Goal: Task Accomplishment & Management: Manage account settings

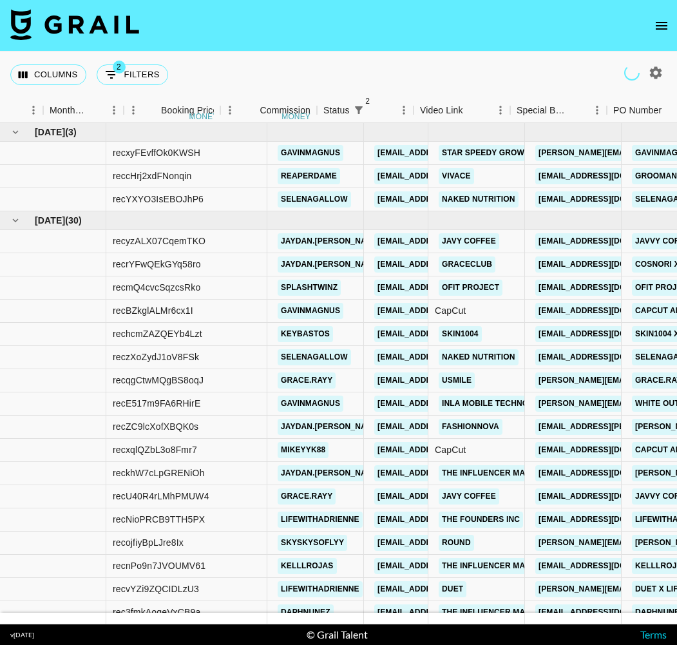
scroll to position [0, 755]
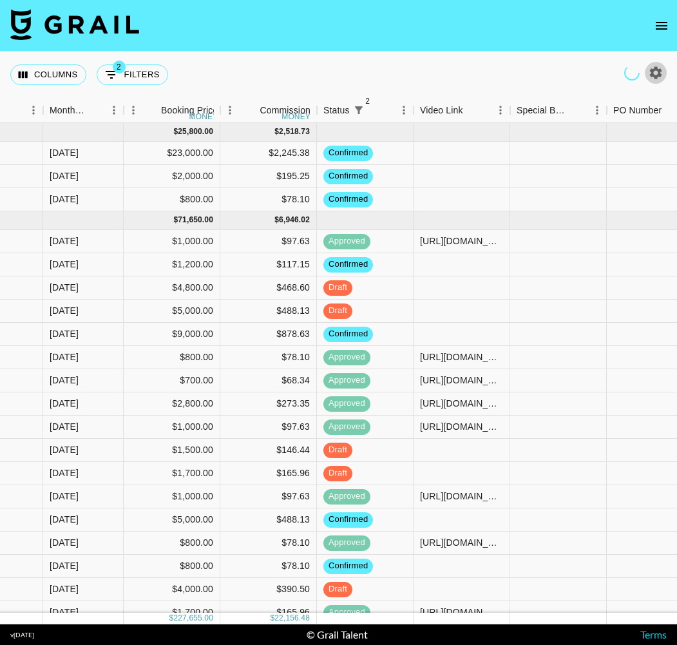
click at [658, 75] on icon "button" at bounding box center [656, 72] width 12 height 12
select select "[DATE]"
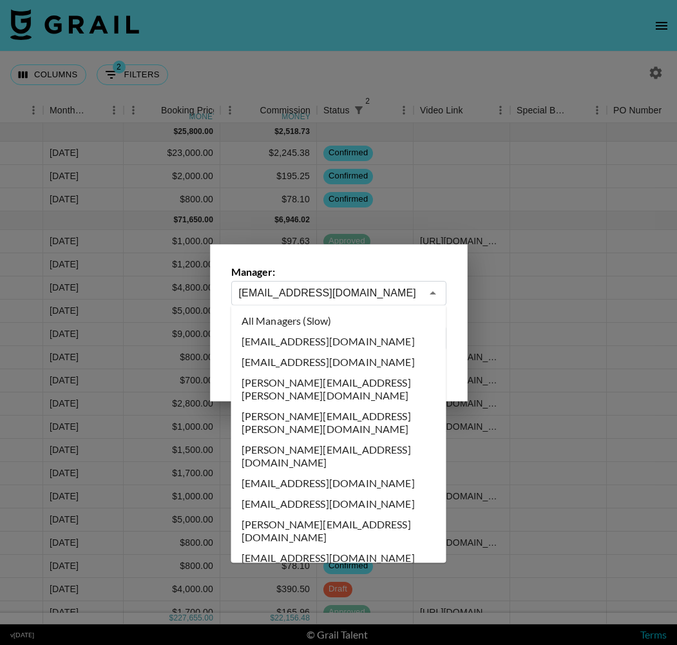
click at [398, 291] on input "[EMAIL_ADDRESS][DOMAIN_NAME]" at bounding box center [330, 292] width 182 height 15
click at [330, 316] on li "All Managers (Slow)" at bounding box center [338, 320] width 215 height 21
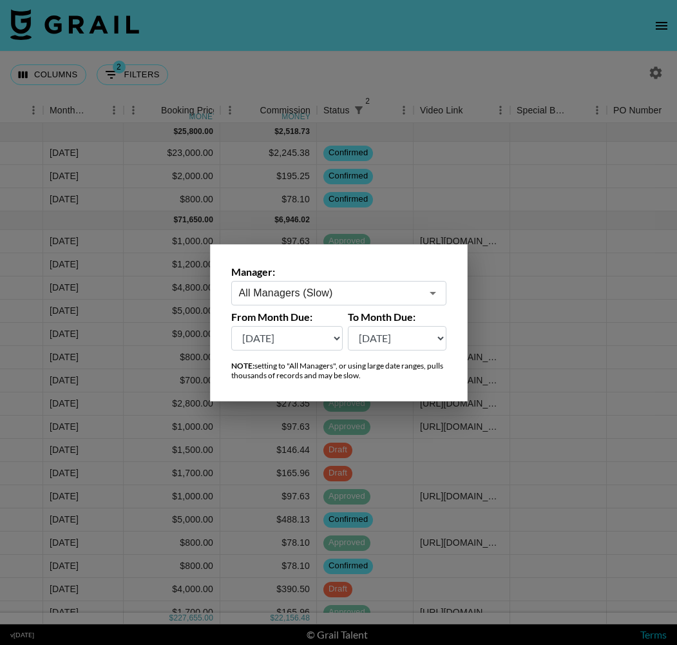
type input "All Managers (Slow)"
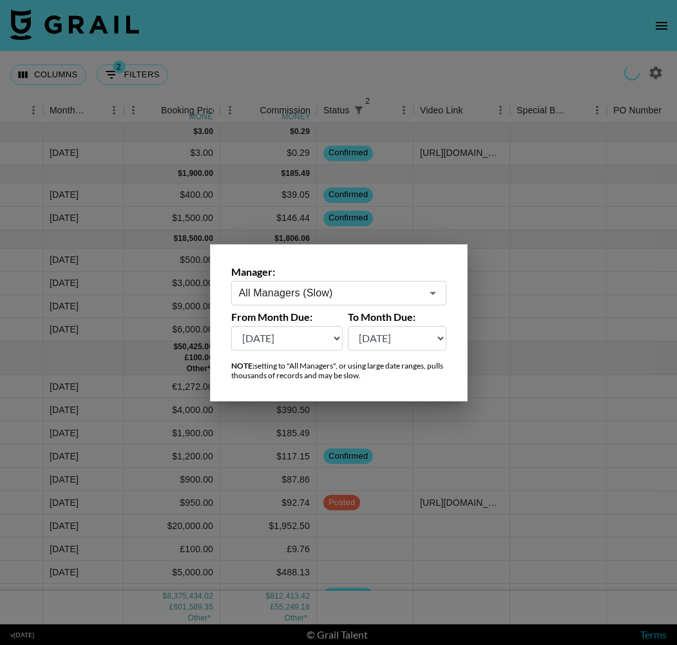
click at [383, 80] on div at bounding box center [338, 322] width 677 height 645
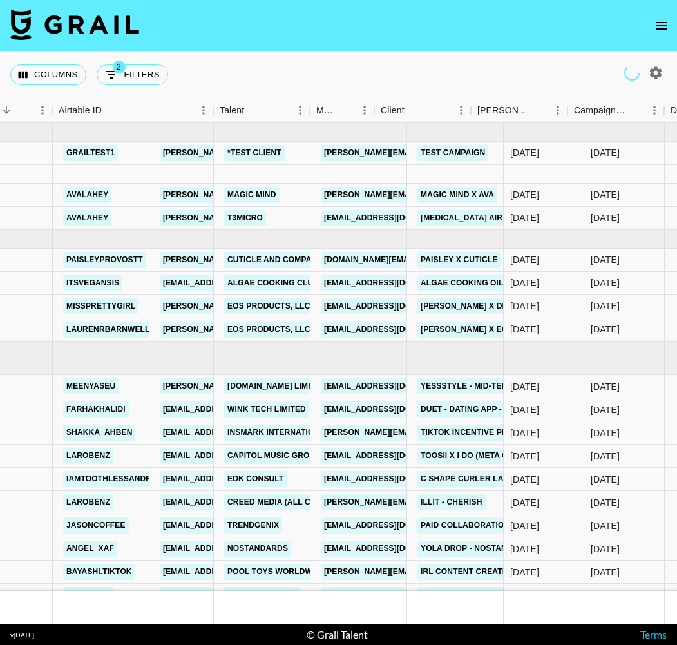
scroll to position [0, 328]
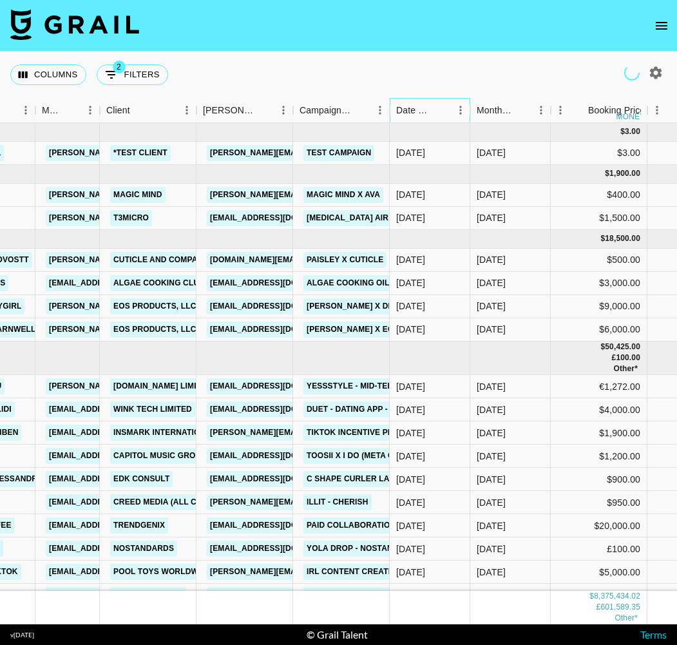
click at [421, 113] on div "Date Created" at bounding box center [414, 110] width 37 height 25
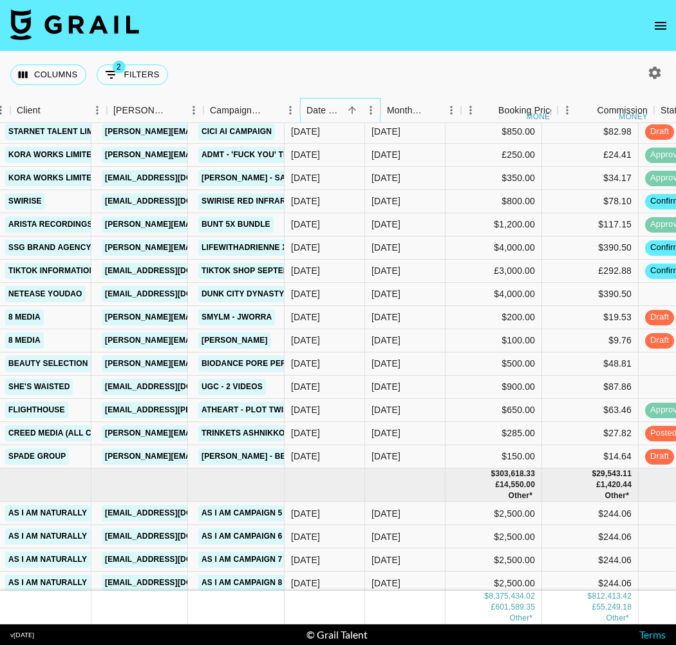
scroll to position [146398, 408]
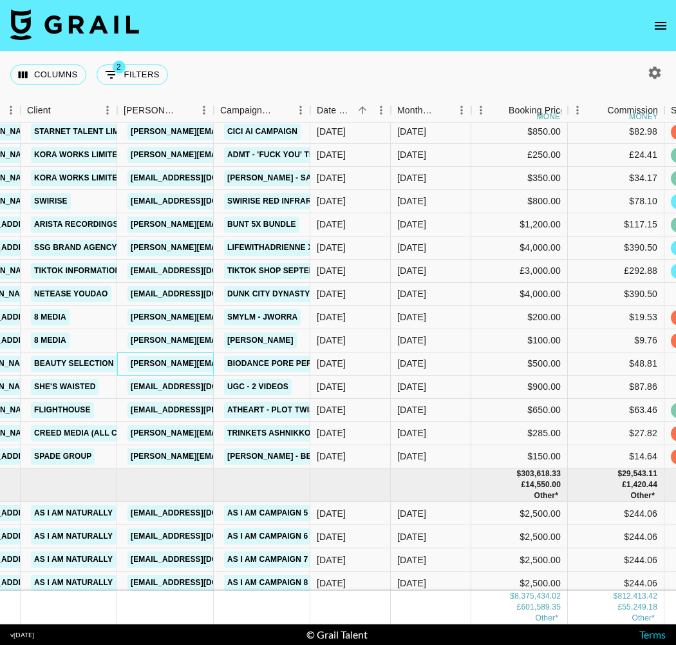
click at [178, 367] on link "[PERSON_NAME][EMAIL_ADDRESS][DOMAIN_NAME]" at bounding box center [233, 364] width 210 height 16
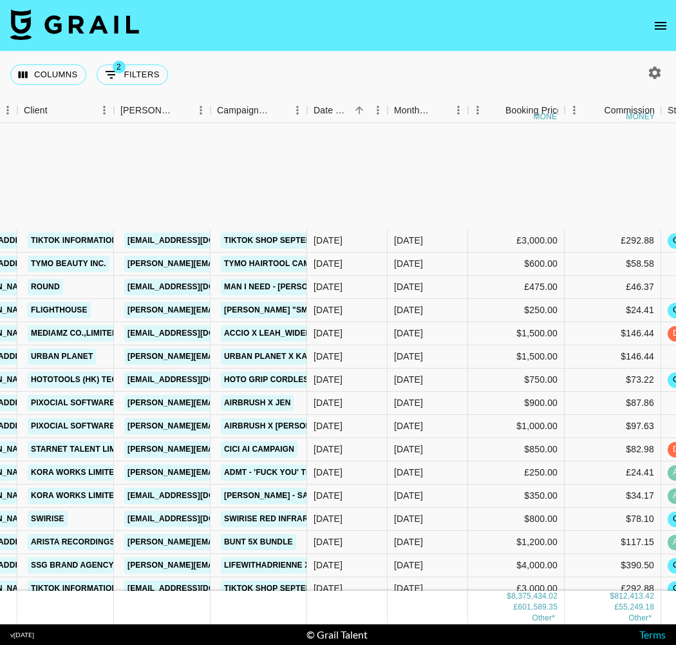
scroll to position [146421, 411]
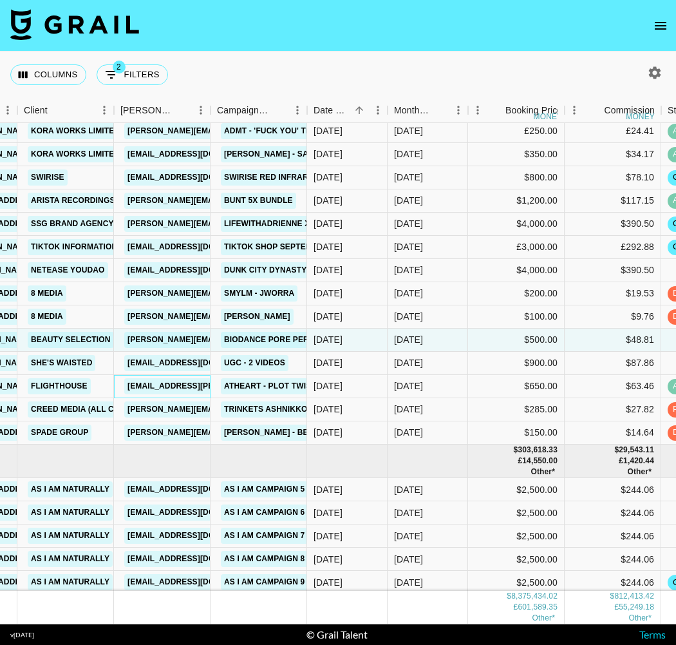
click at [167, 388] on link "[EMAIL_ADDRESS][PERSON_NAME][DOMAIN_NAME]" at bounding box center [229, 386] width 210 height 16
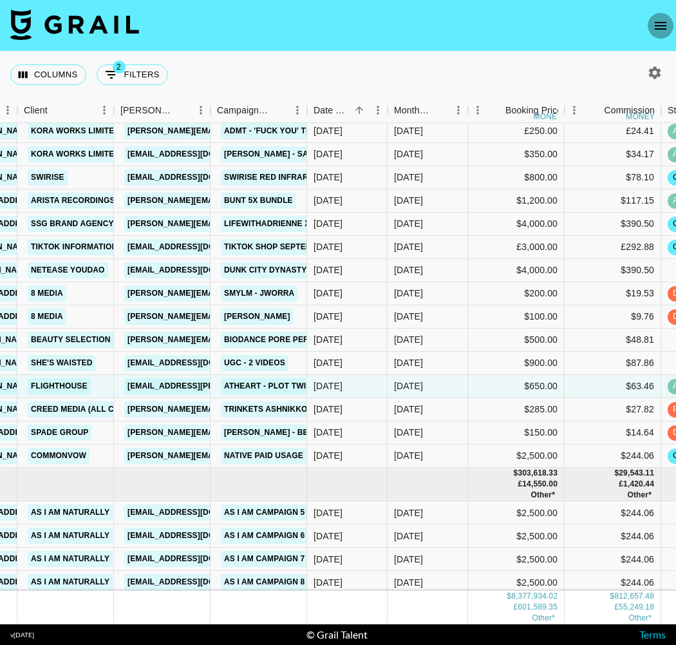
click at [658, 28] on icon "open drawer" at bounding box center [661, 26] width 12 height 8
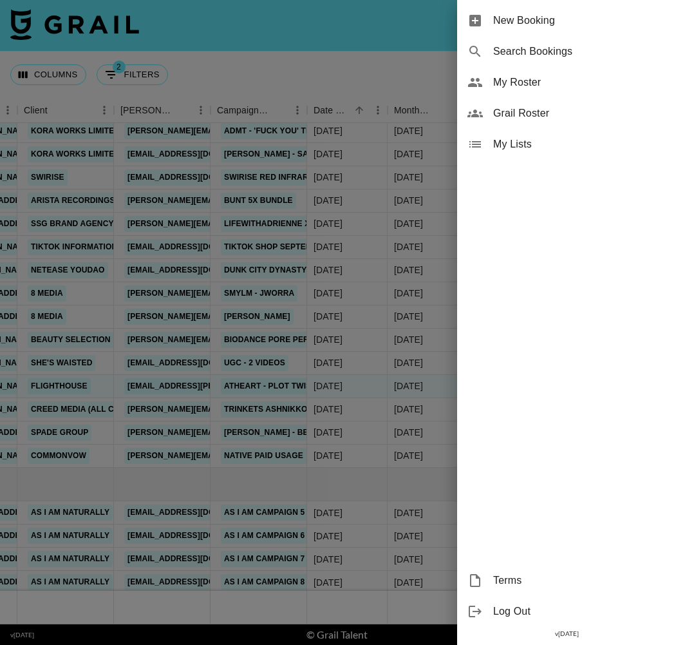
click at [544, 82] on span "My Roster" at bounding box center [579, 82] width 173 height 15
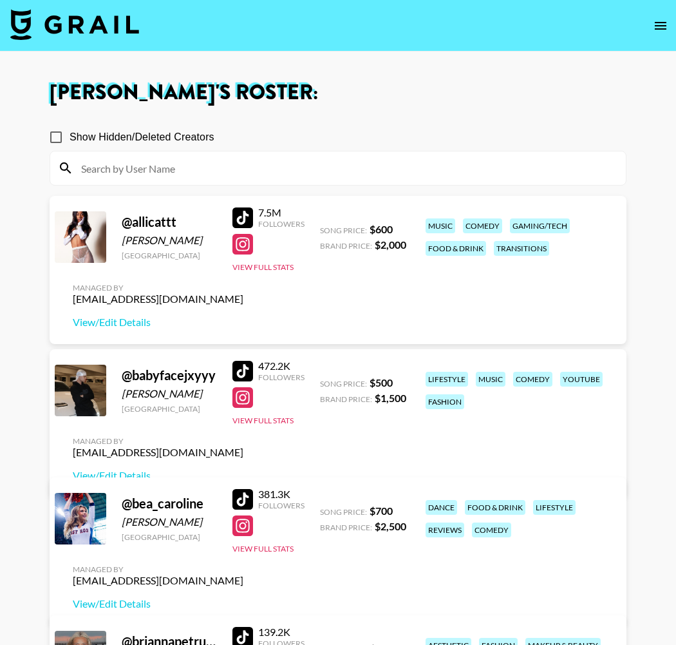
click at [661, 24] on icon "open drawer" at bounding box center [660, 25] width 15 height 15
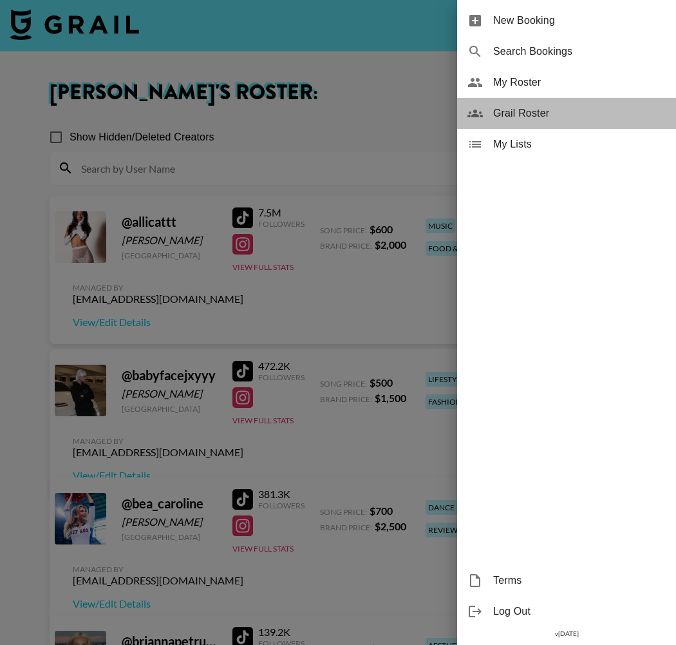
click at [568, 108] on span "Grail Roster" at bounding box center [579, 113] width 173 height 15
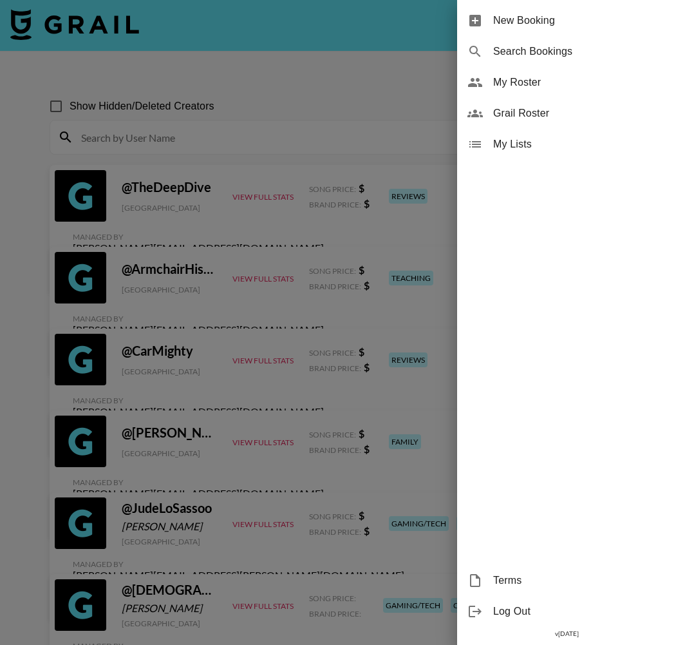
click at [270, 76] on div at bounding box center [338, 322] width 676 height 645
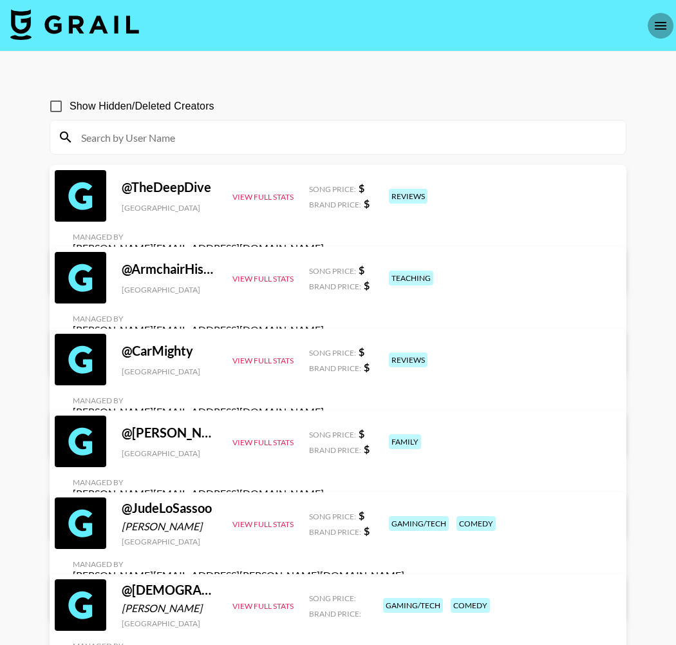
click at [659, 33] on button "open drawer" at bounding box center [661, 26] width 26 height 26
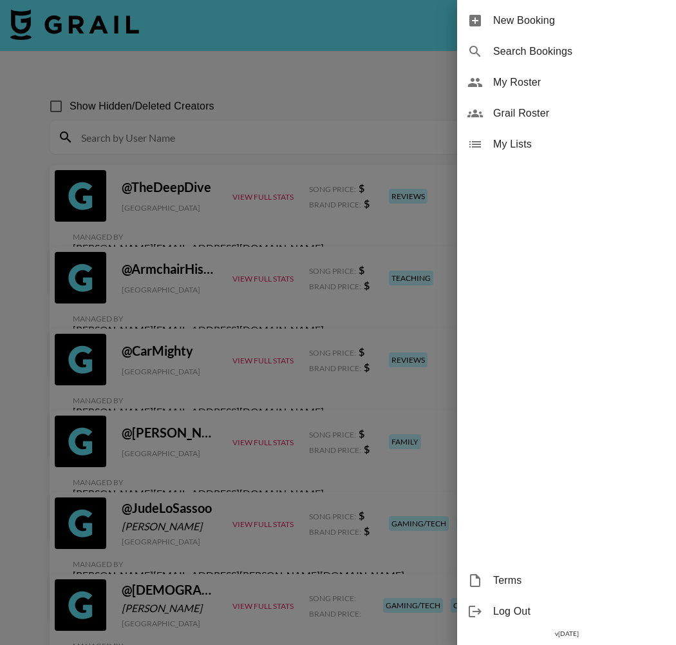
click at [557, 88] on span "My Roster" at bounding box center [579, 82] width 173 height 15
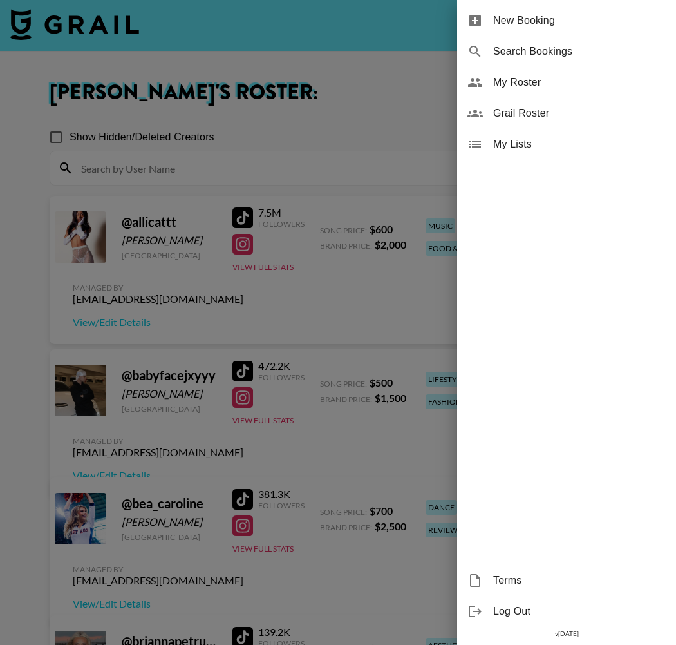
click at [328, 127] on div at bounding box center [338, 322] width 676 height 645
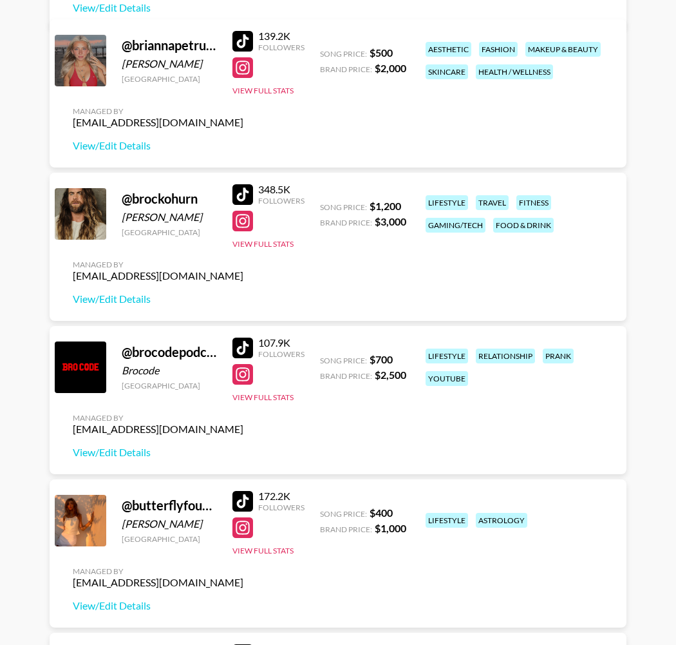
scroll to position [345, 0]
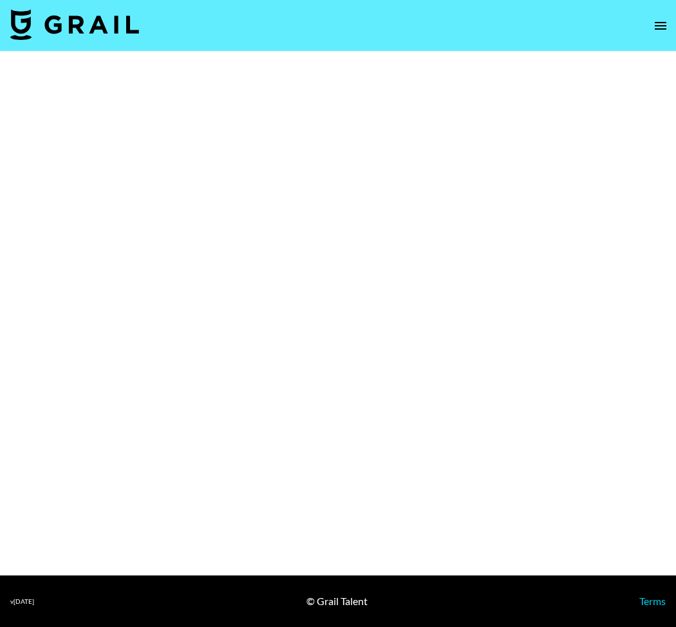
select select "Brand"
select select "Song"
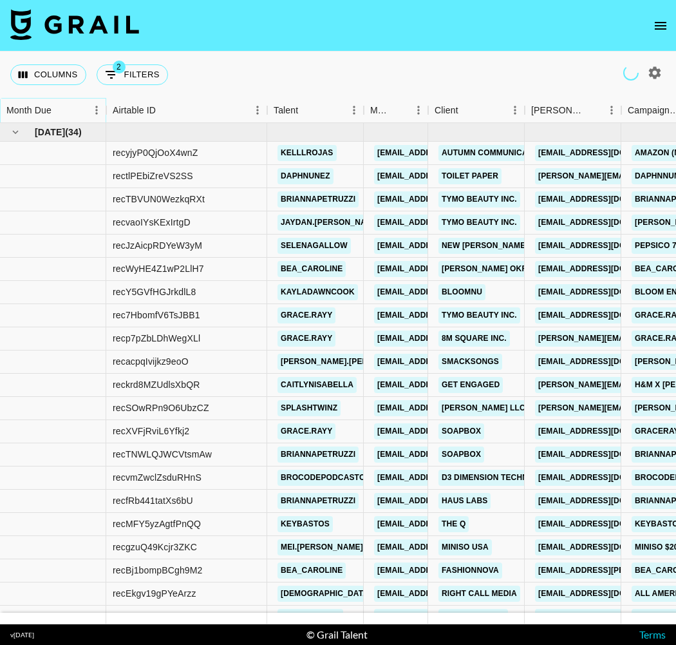
click at [53, 109] on button "Sort" at bounding box center [61, 110] width 18 height 18
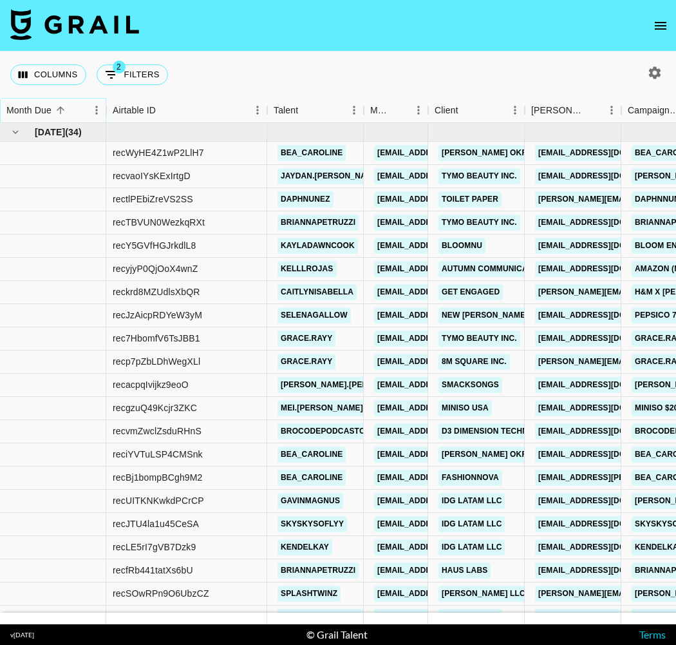
click at [53, 109] on button "Sort" at bounding box center [61, 110] width 18 height 18
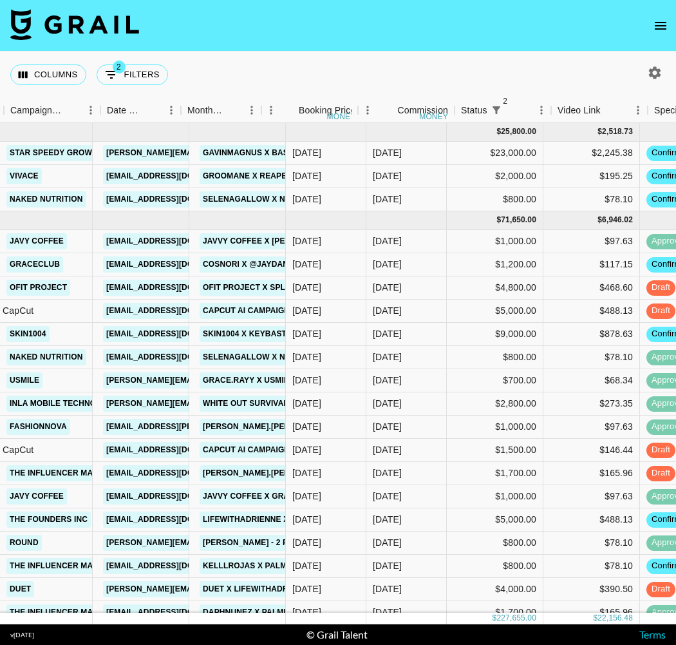
scroll to position [0, 618]
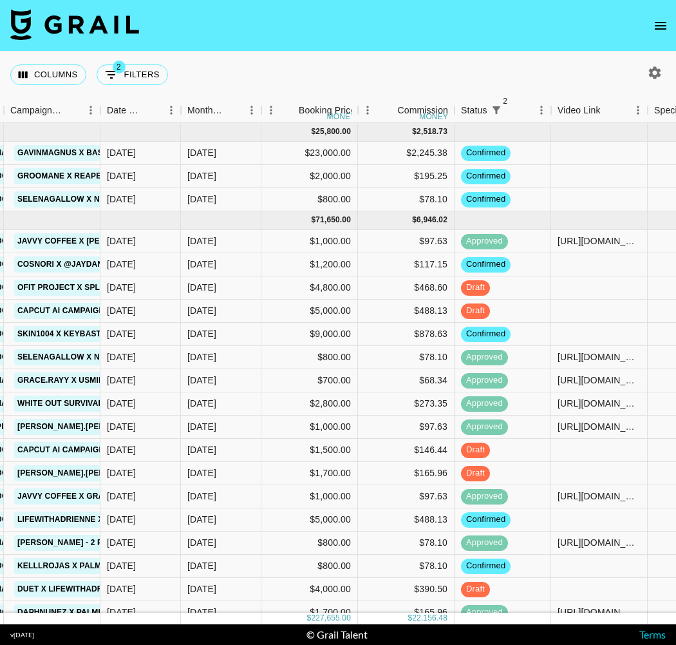
click at [665, 28] on icon "open drawer" at bounding box center [661, 26] width 12 height 8
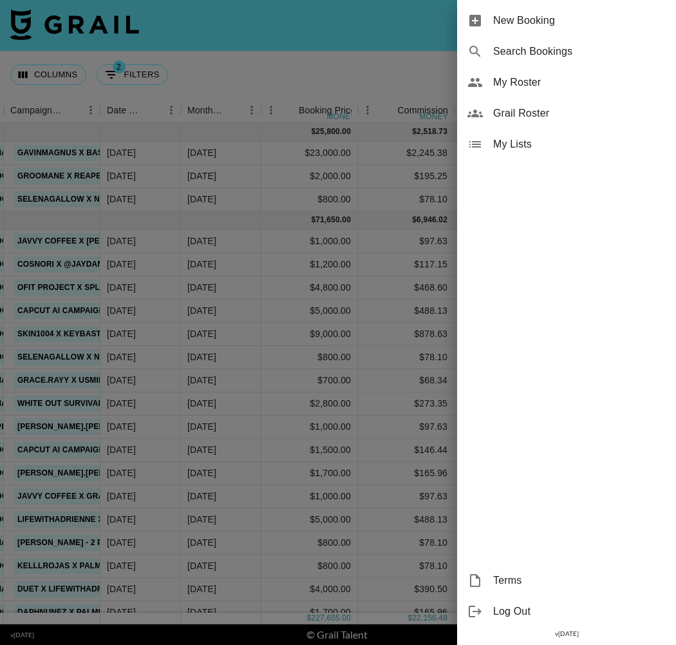
click at [599, 79] on span "My Roster" at bounding box center [579, 82] width 173 height 15
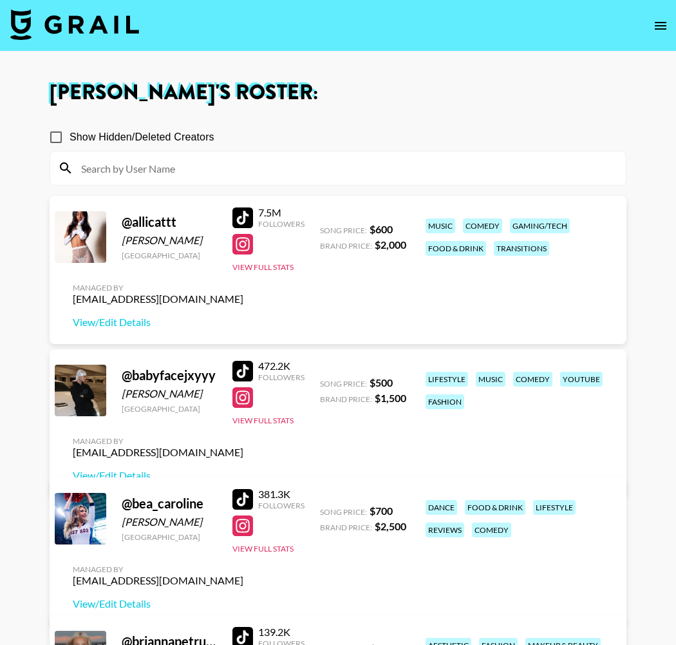
click at [115, 21] on img at bounding box center [74, 24] width 129 height 31
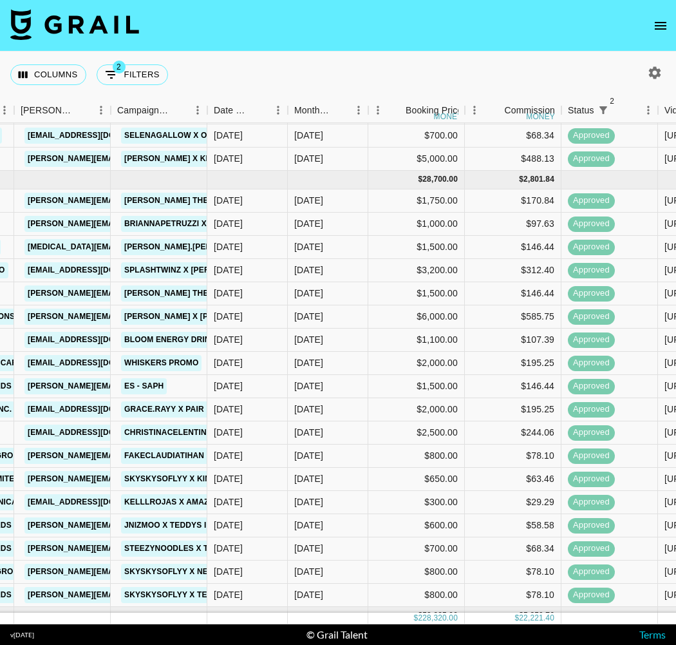
scroll to position [1329, 511]
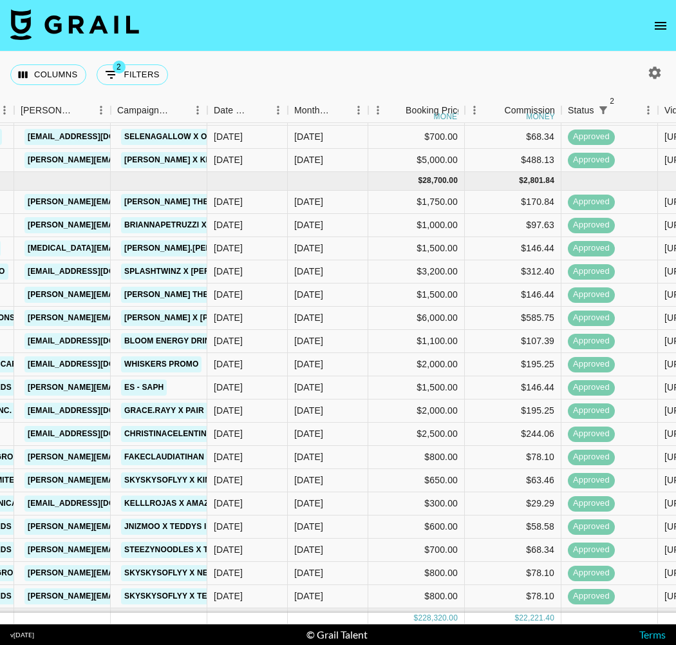
click at [664, 24] on icon "open drawer" at bounding box center [660, 25] width 15 height 15
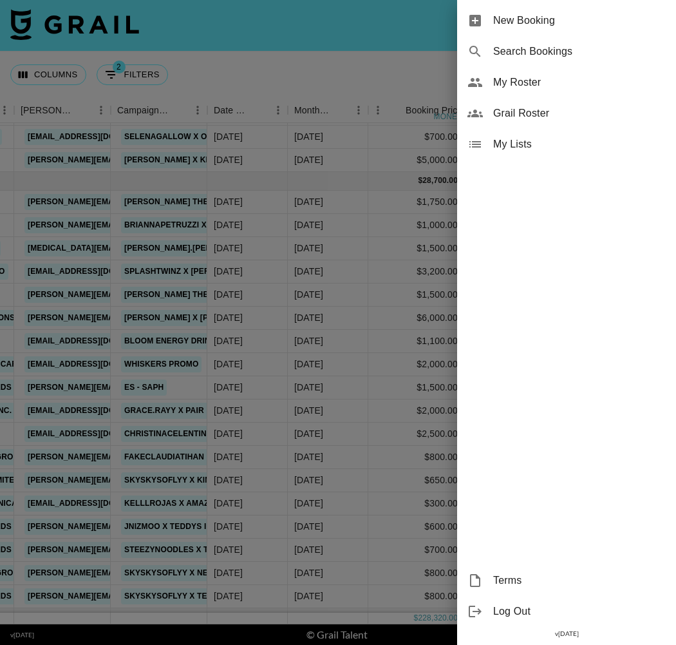
click at [598, 84] on span "My Roster" at bounding box center [579, 82] width 173 height 15
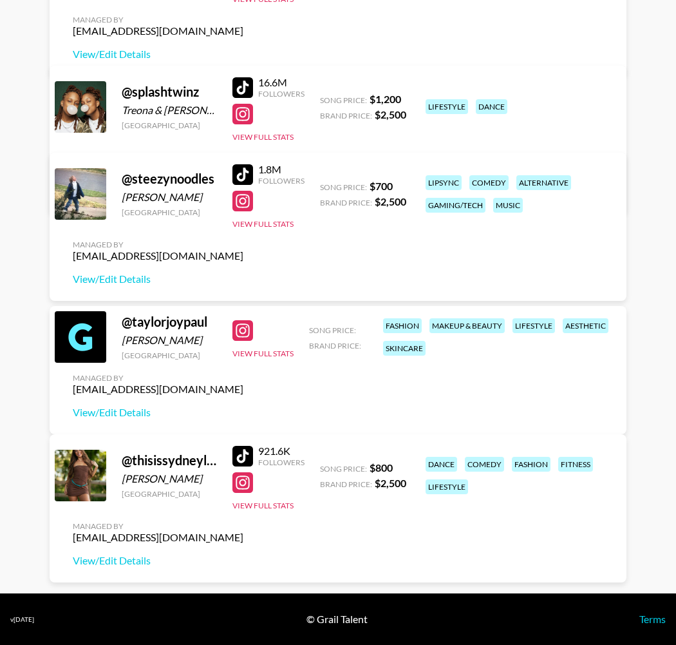
scroll to position [4792, 0]
click at [243, 406] on link "View/Edit Details" at bounding box center [158, 412] width 171 height 13
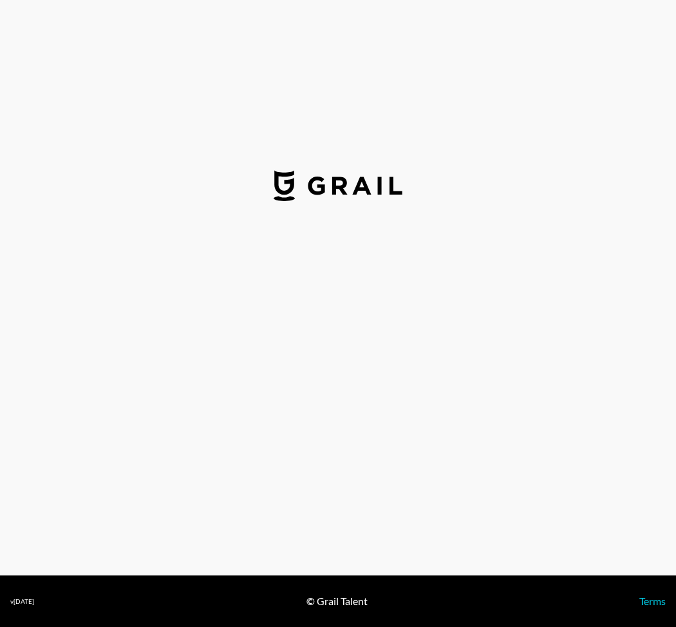
select select "USD"
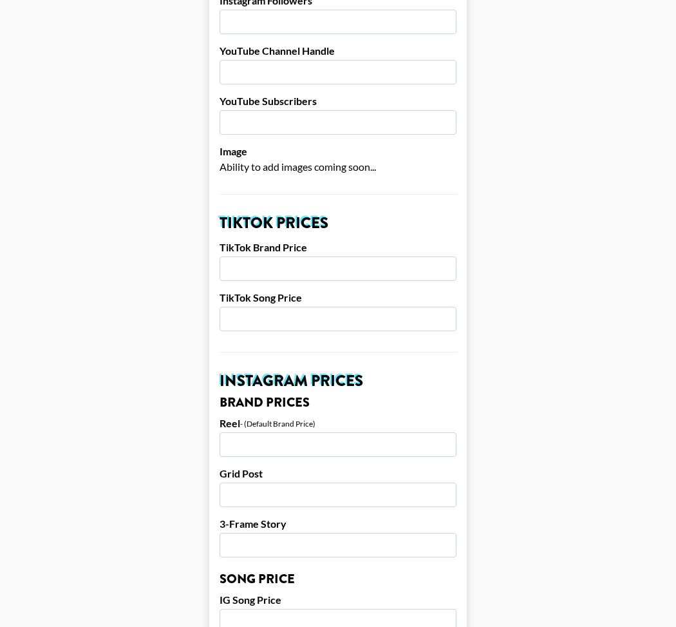
click at [276, 263] on input "number" at bounding box center [338, 268] width 237 height 24
type input "2500"
type input "700"
click at [285, 445] on input "number" at bounding box center [338, 444] width 237 height 24
type input "2500"
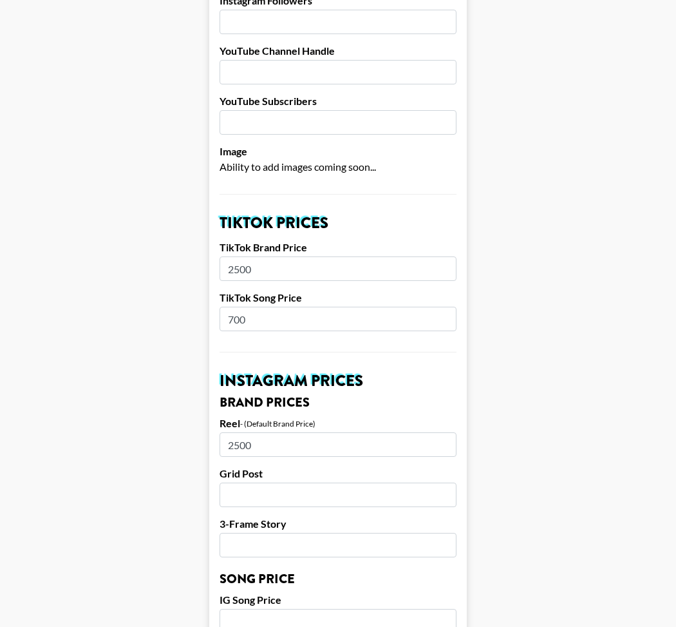
click at [299, 487] on input "number" at bounding box center [338, 494] width 237 height 24
type input "2500"
click at [310, 544] on input "number" at bounding box center [338, 545] width 237 height 24
type input "1500"
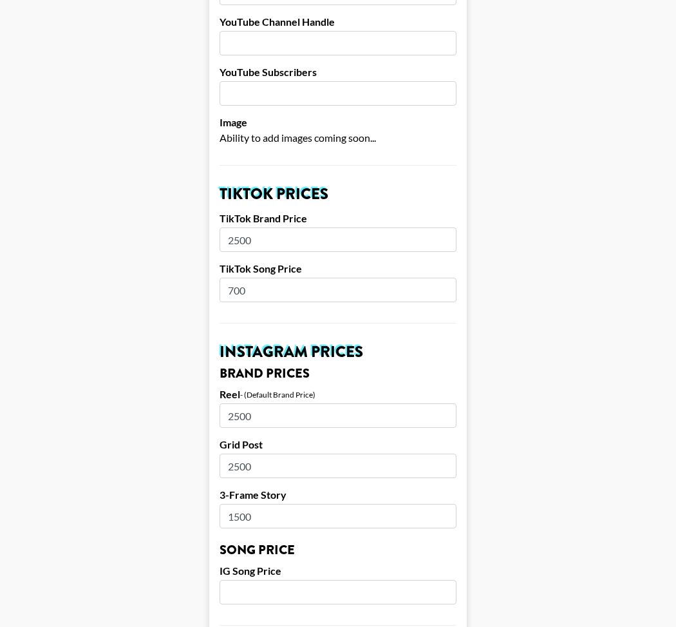
scroll to position [316, 0]
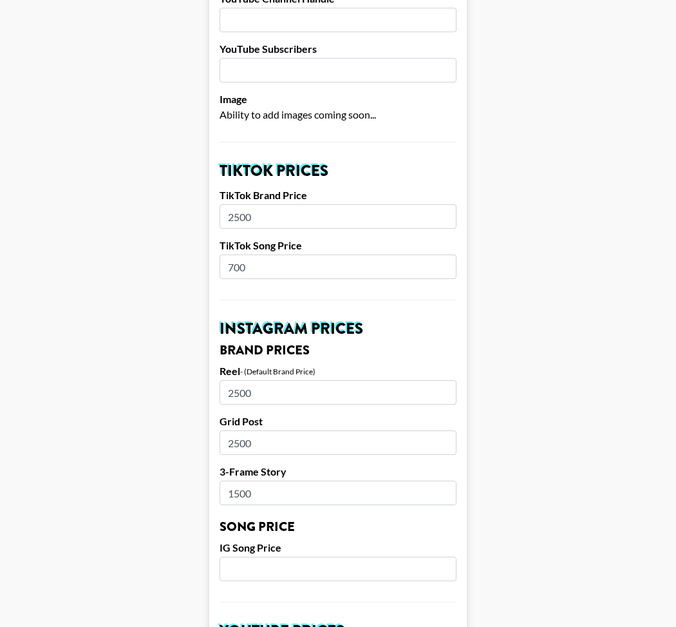
click at [287, 572] on input "number" at bounding box center [338, 568] width 237 height 24
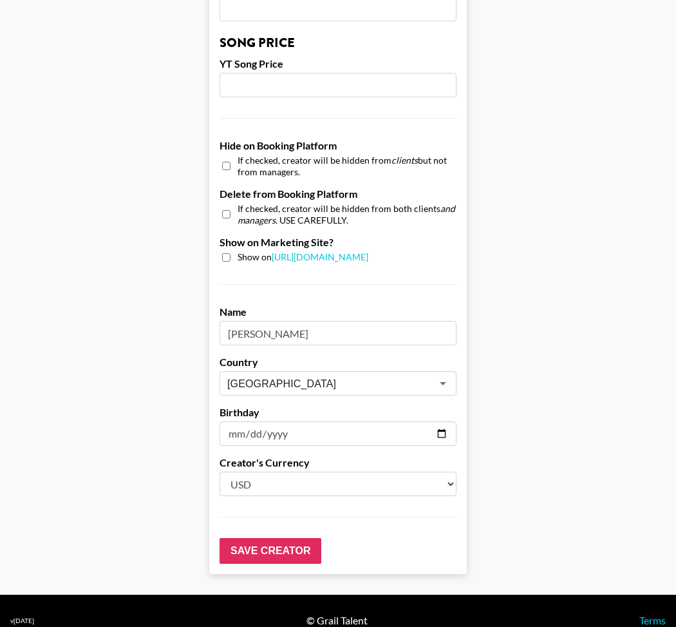
scroll to position [1119, 0]
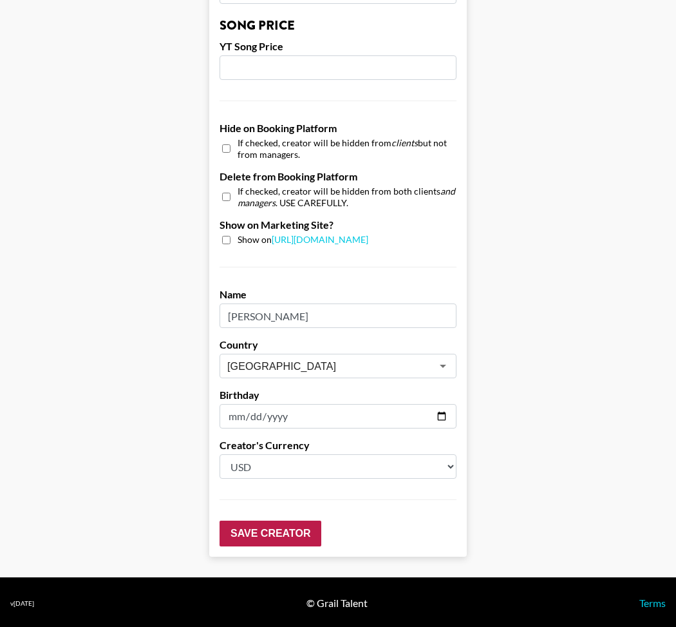
type input "800"
click at [289, 537] on input "Save Creator" at bounding box center [271, 533] width 102 height 26
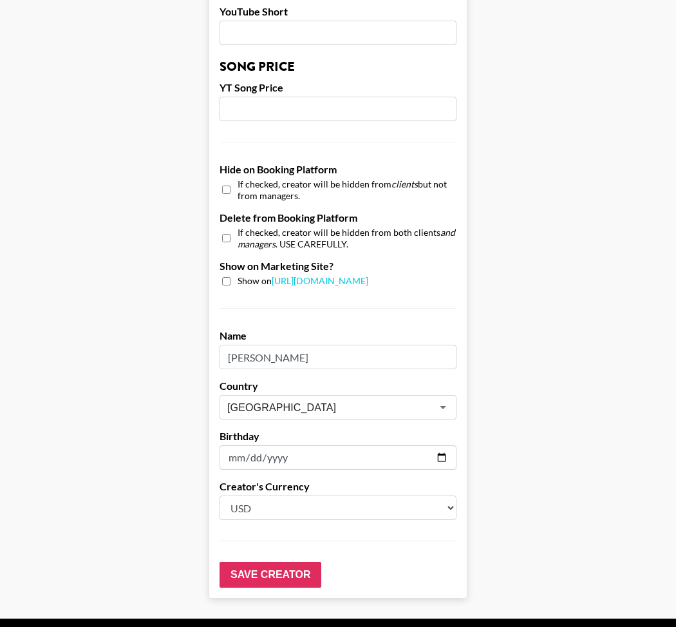
click at [272, 575] on input "Save Creator" at bounding box center [271, 575] width 102 height 26
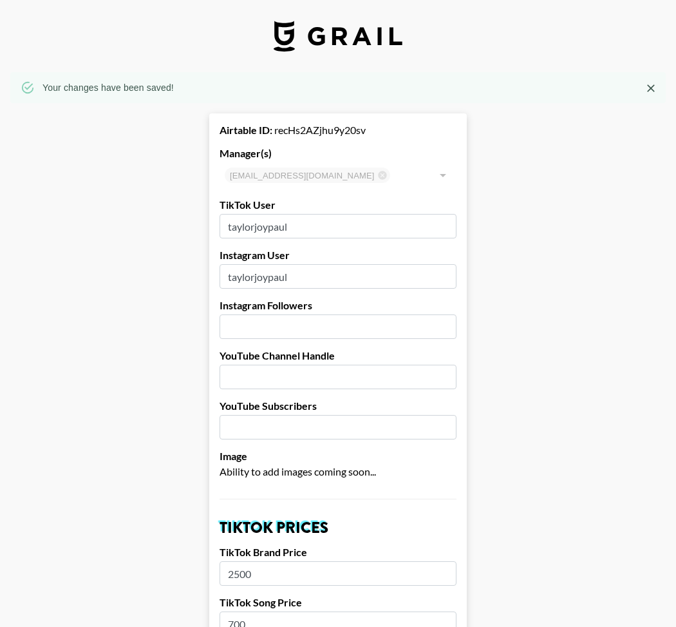
scroll to position [0, 0]
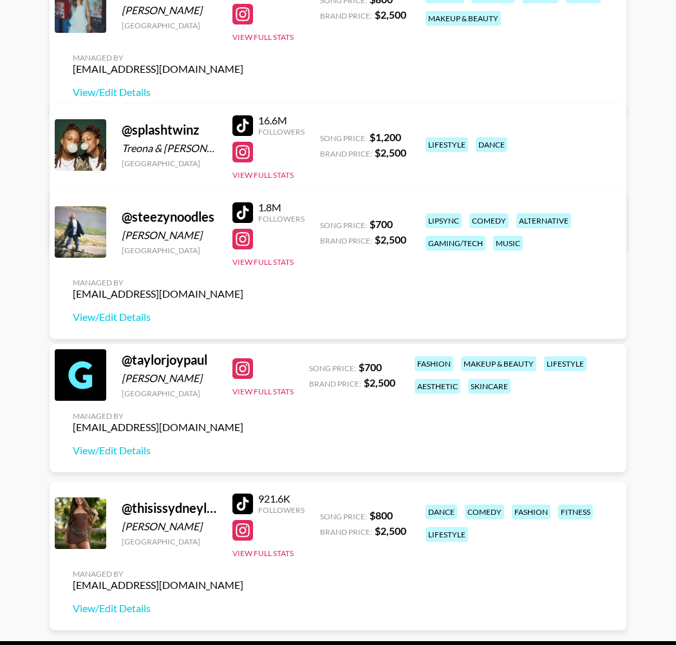
scroll to position [4781, 0]
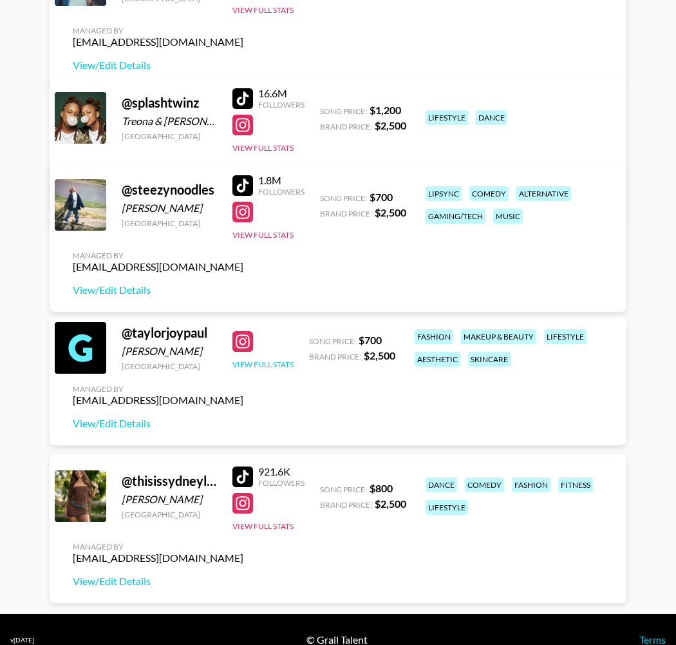
click at [276, 369] on button "View Full Stats" at bounding box center [262, 364] width 61 height 10
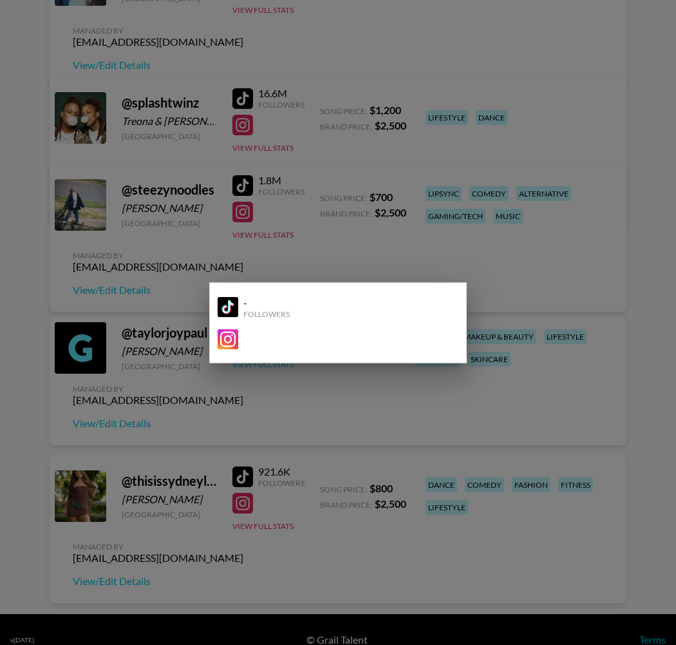
click at [276, 400] on div at bounding box center [338, 322] width 676 height 645
